Goal: Transaction & Acquisition: Purchase product/service

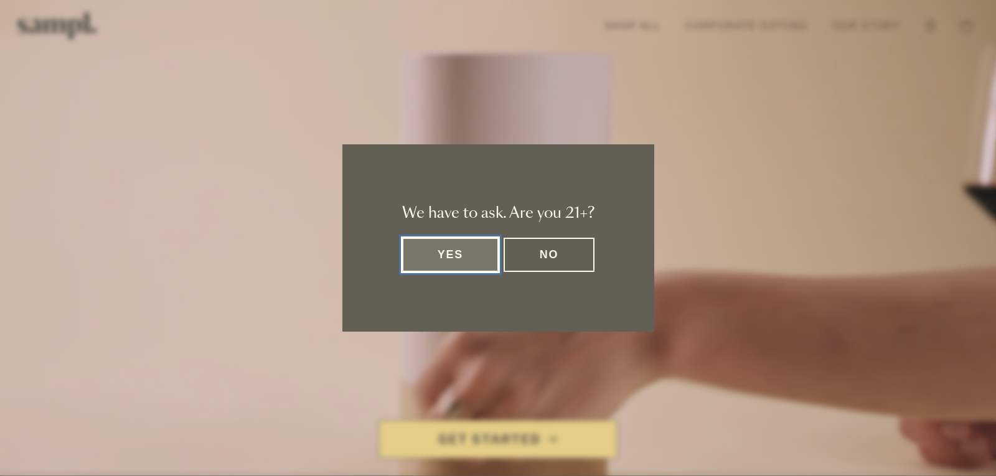
click at [422, 259] on button "Yes" at bounding box center [450, 255] width 97 height 34
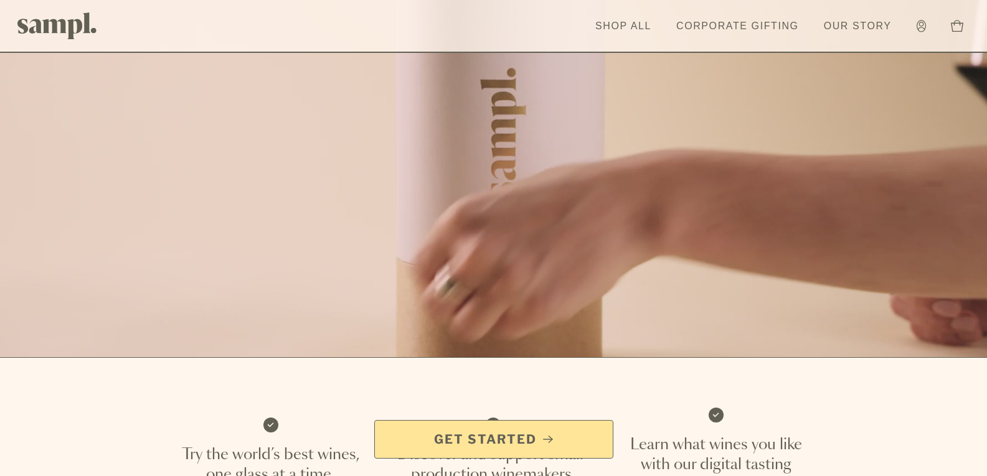
scroll to position [124, 0]
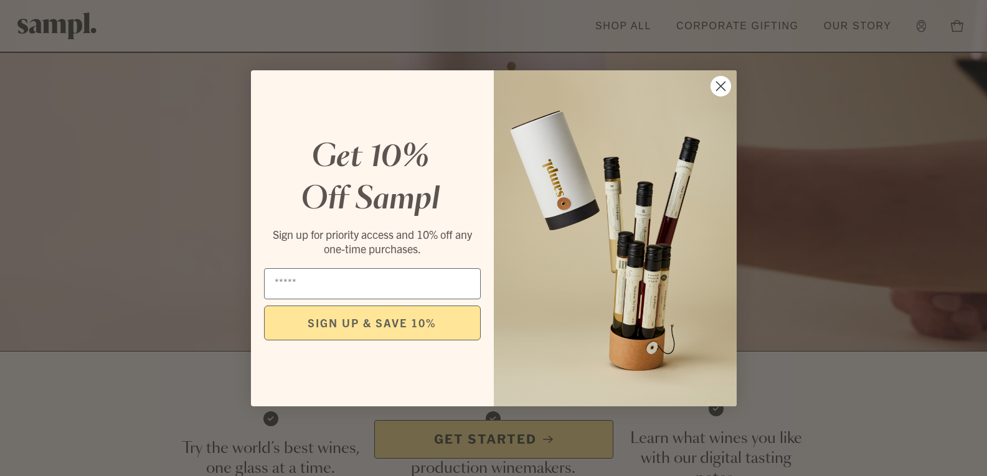
click at [729, 86] on circle "Close dialog" at bounding box center [720, 85] width 21 height 21
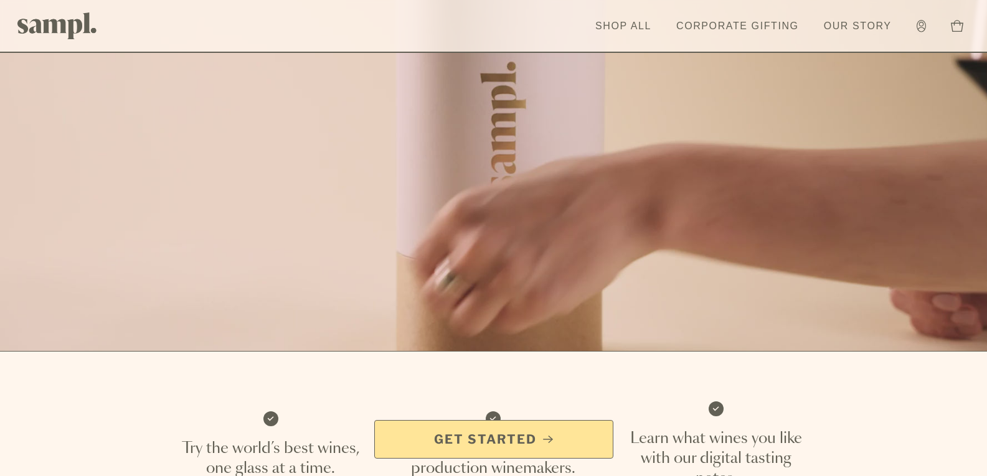
click at [506, 439] on span "Get Started" at bounding box center [485, 439] width 103 height 17
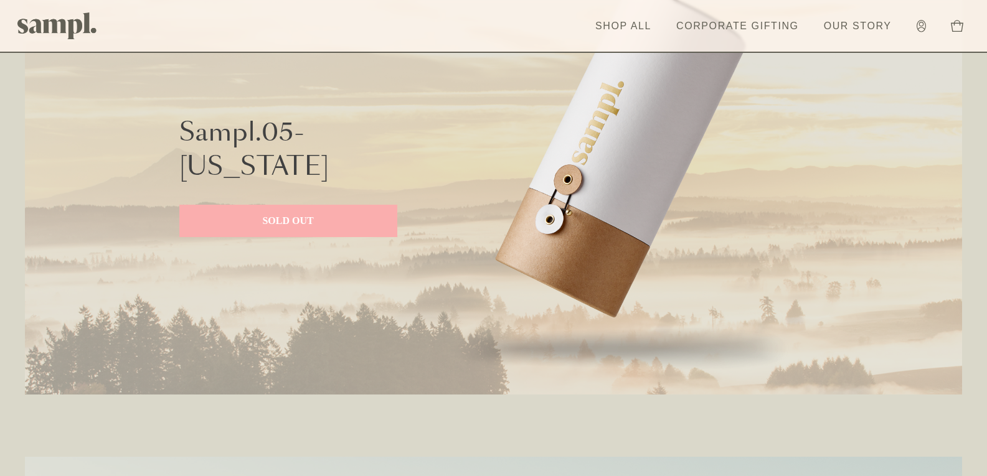
scroll to position [2614, 0]
click at [626, 21] on link "Shop All" at bounding box center [623, 25] width 68 height 27
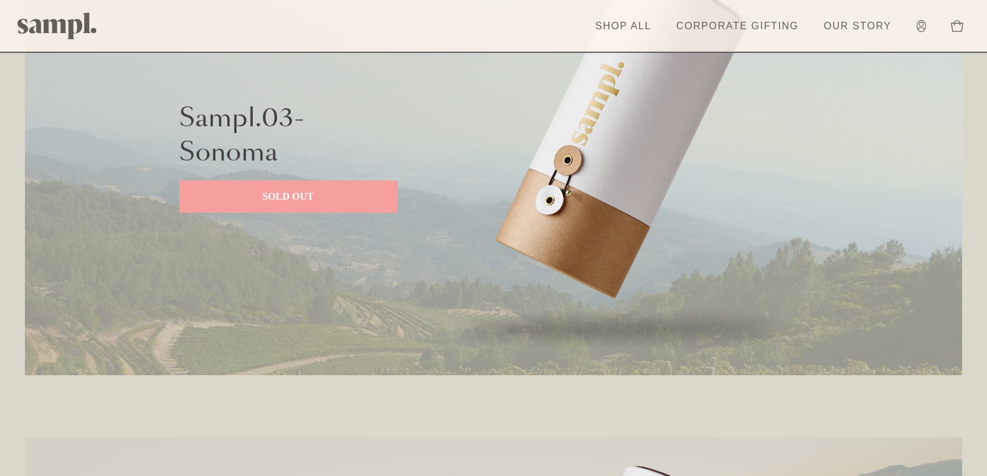
scroll to position [1681, 0]
